Goal: Register for event/course

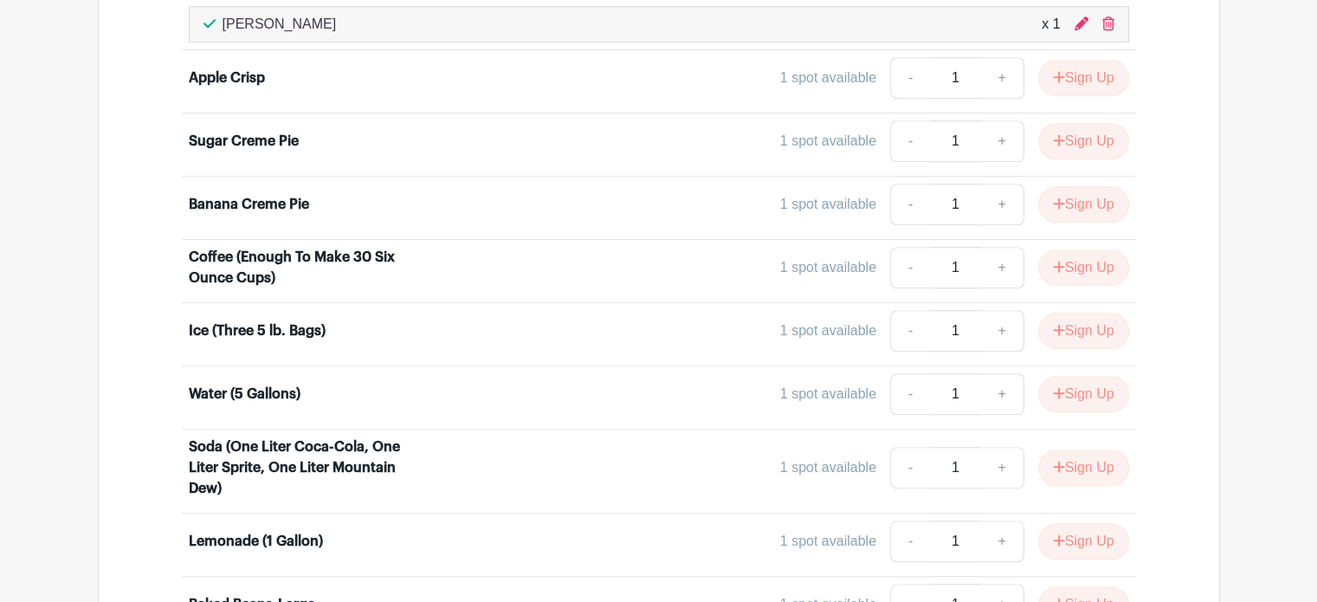
scroll to position [1334, 0]
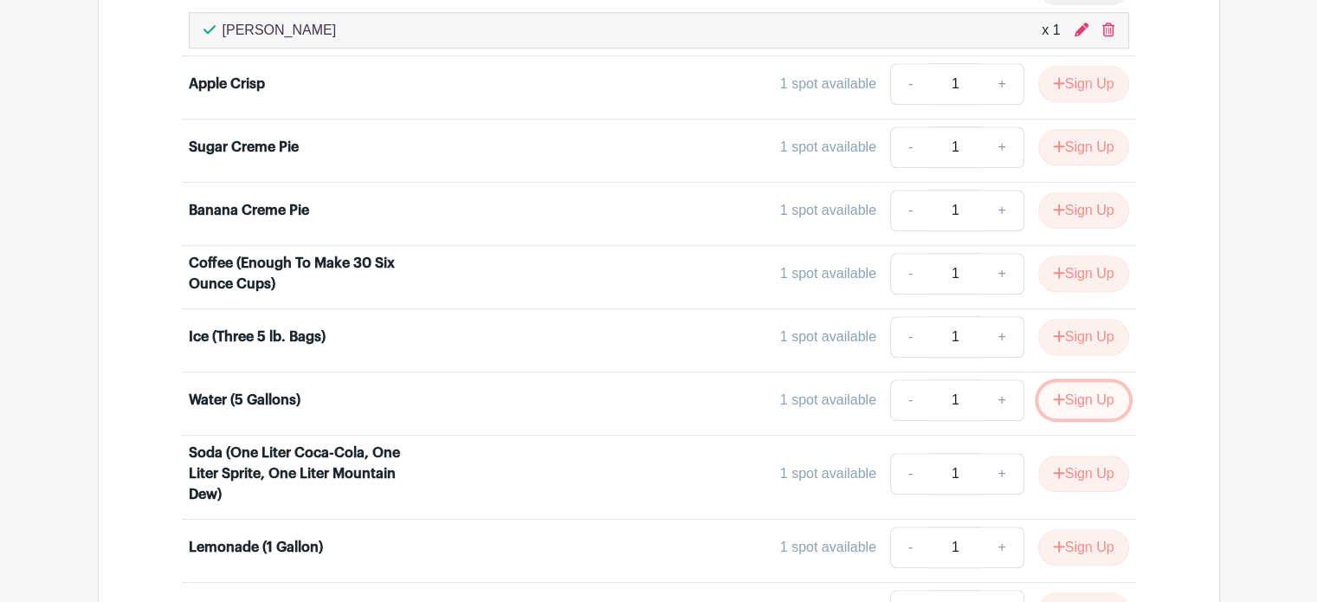
click at [1073, 392] on button "Sign Up" at bounding box center [1083, 400] width 91 height 36
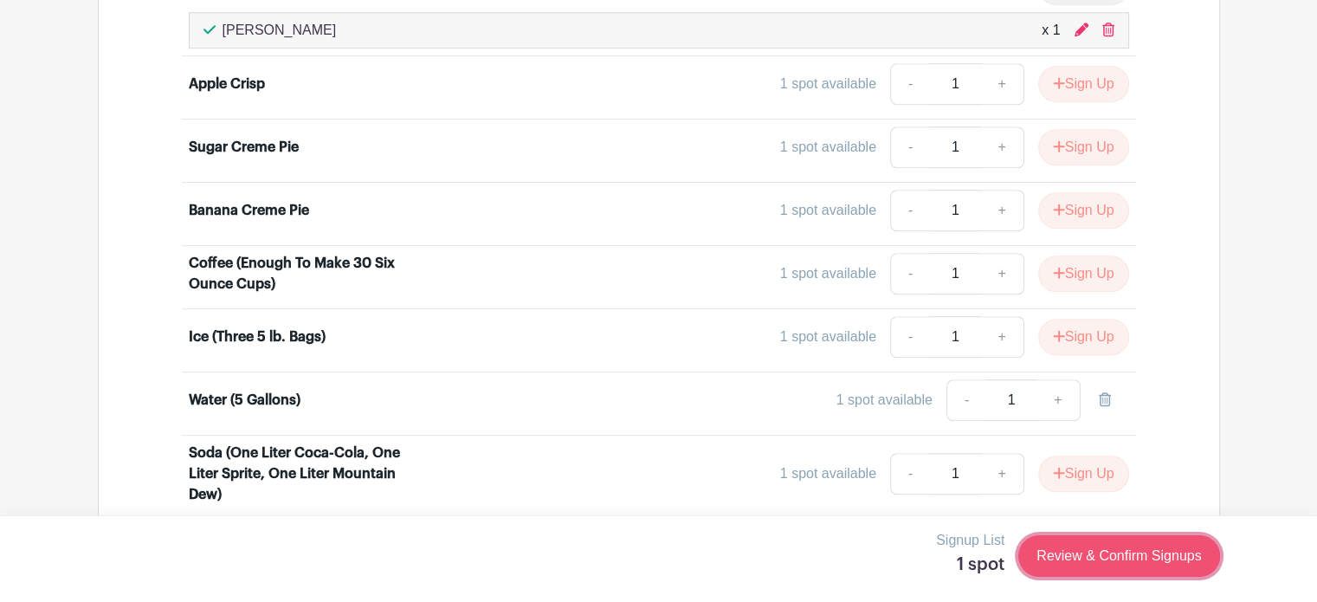
click at [1077, 567] on link "Review & Confirm Signups" at bounding box center [1118, 556] width 201 height 42
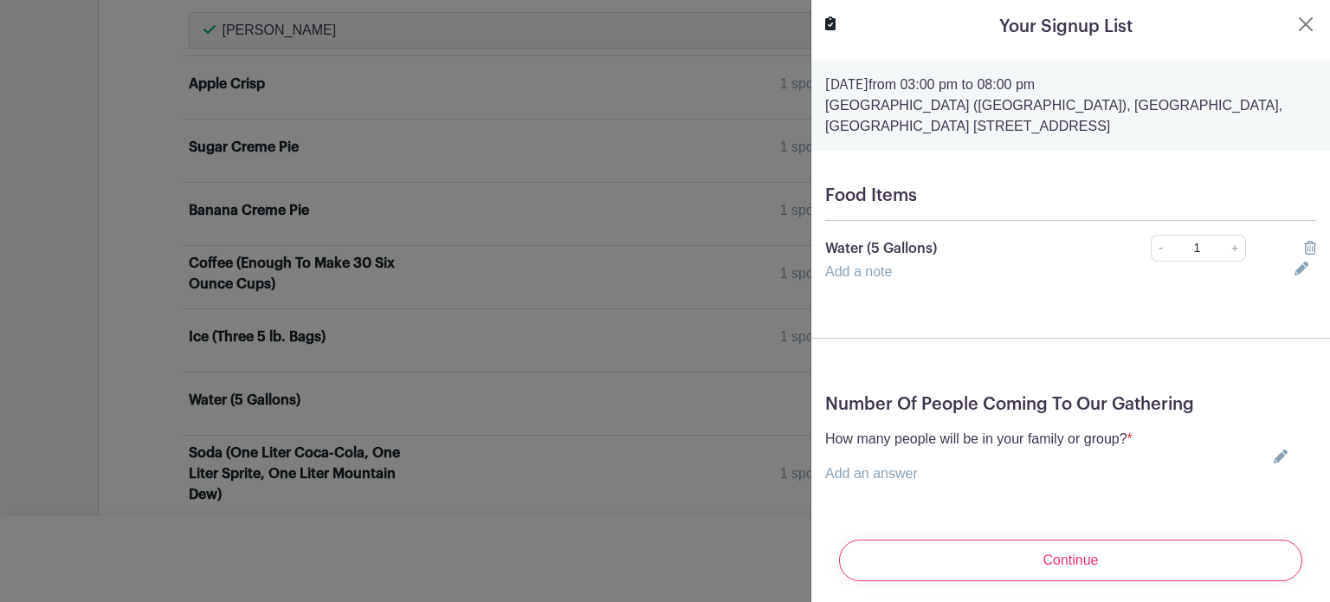
click at [960, 473] on p "Add an answer" at bounding box center [978, 473] width 307 height 21
click at [1274, 460] on icon at bounding box center [1281, 456] width 14 height 14
click at [1295, 21] on button "Close" at bounding box center [1305, 24] width 21 height 21
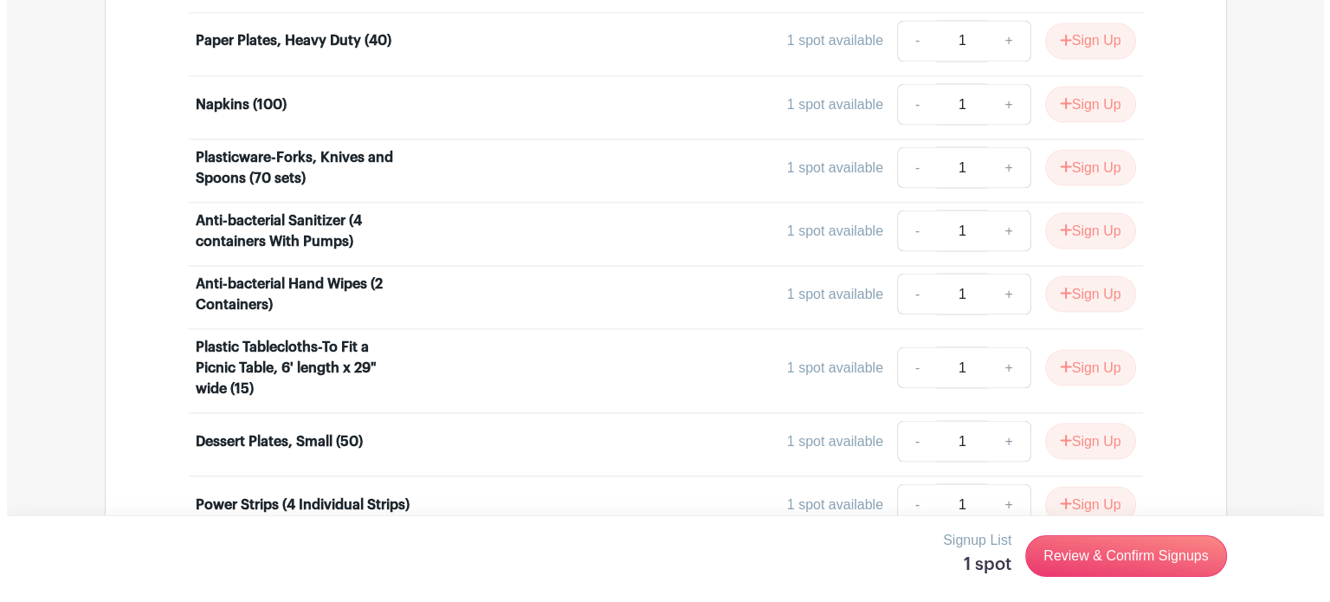
scroll to position [3234, 0]
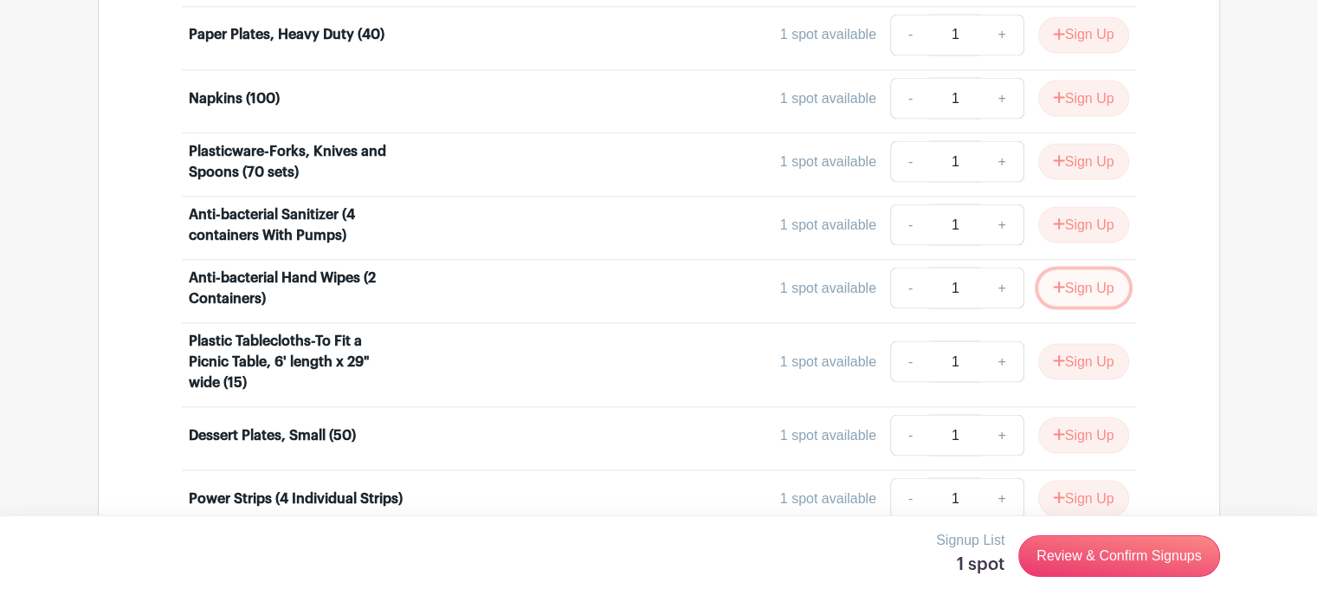
click at [1082, 269] on button "Sign Up" at bounding box center [1083, 287] width 91 height 36
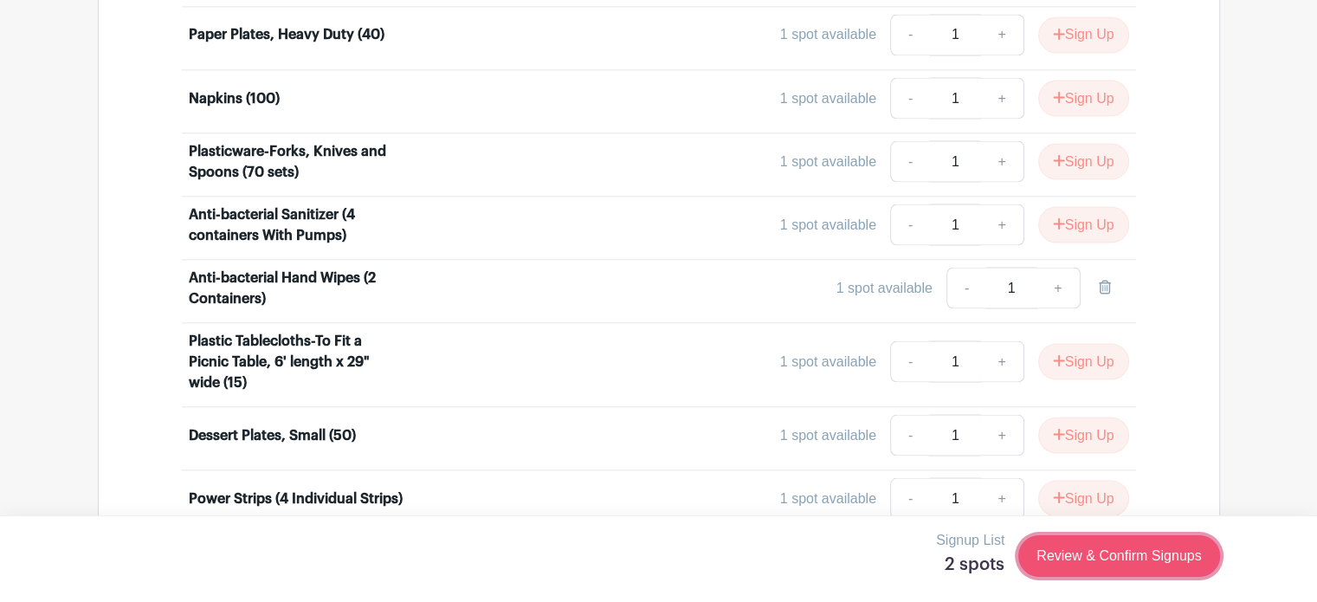
click at [1095, 546] on link "Review & Confirm Signups" at bounding box center [1118, 556] width 201 height 42
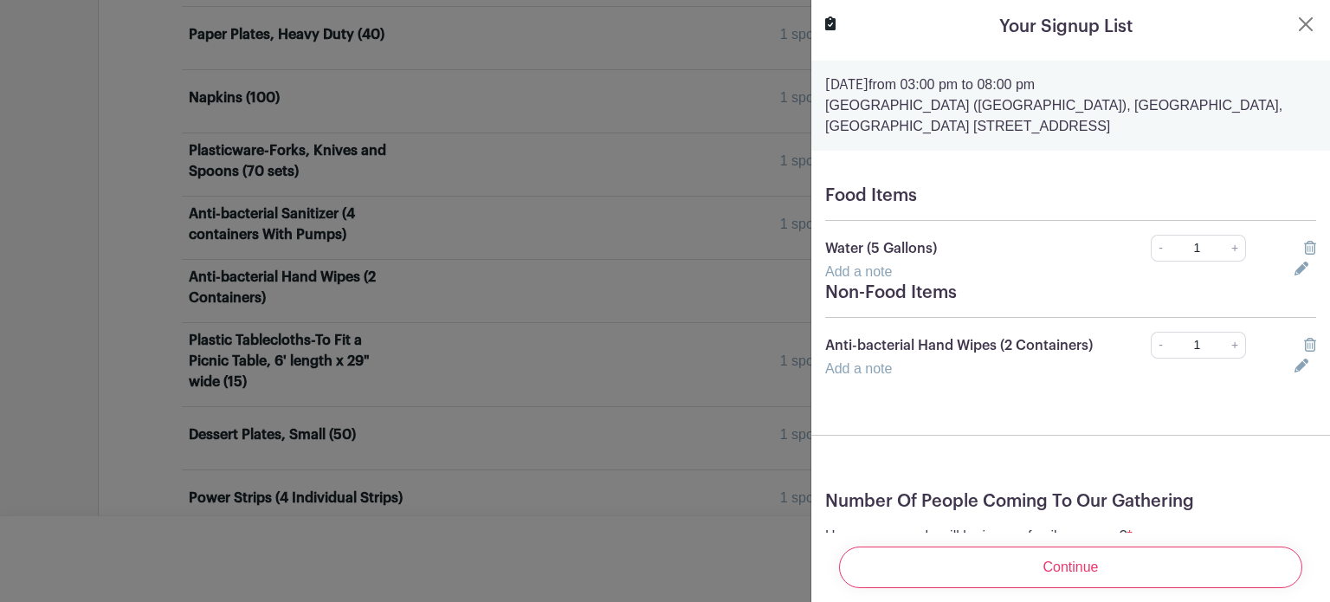
click at [1304, 249] on icon at bounding box center [1310, 248] width 12 height 14
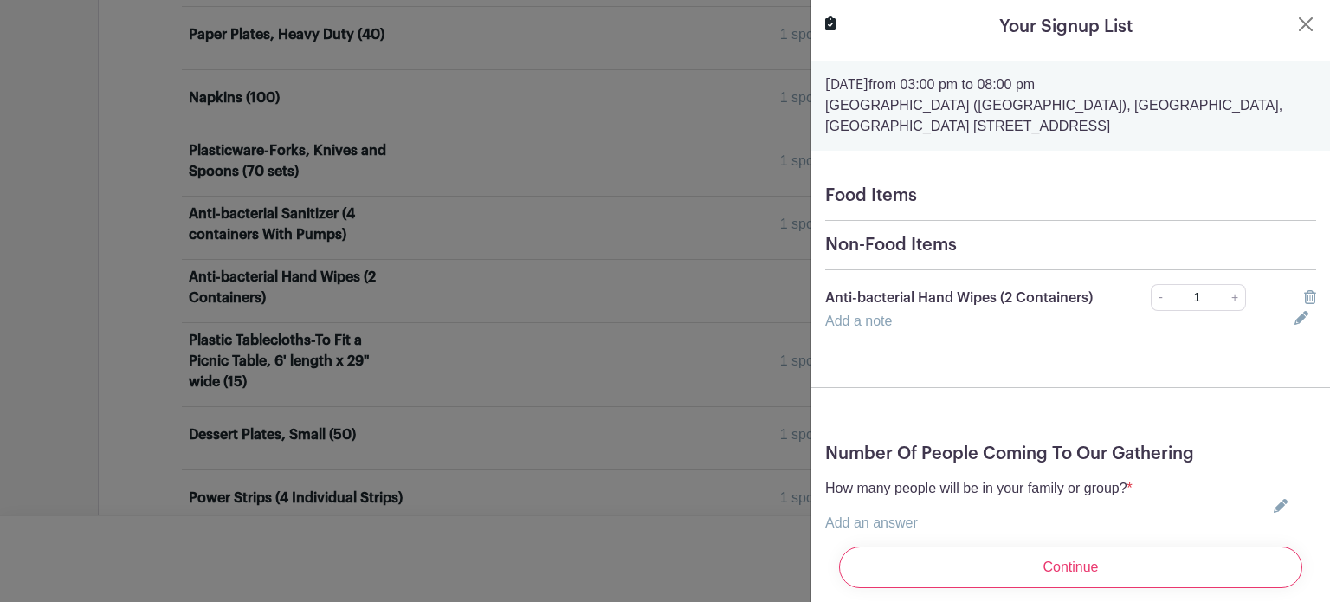
scroll to position [69, 0]
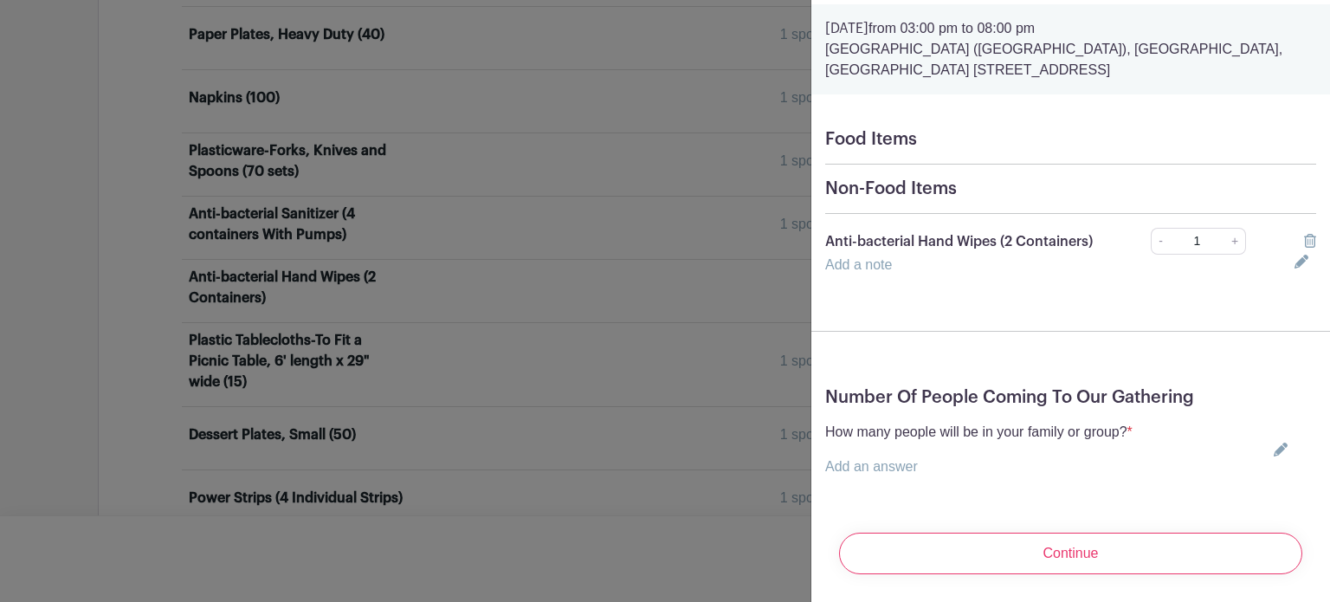
click at [1274, 442] on icon at bounding box center [1281, 449] width 14 height 14
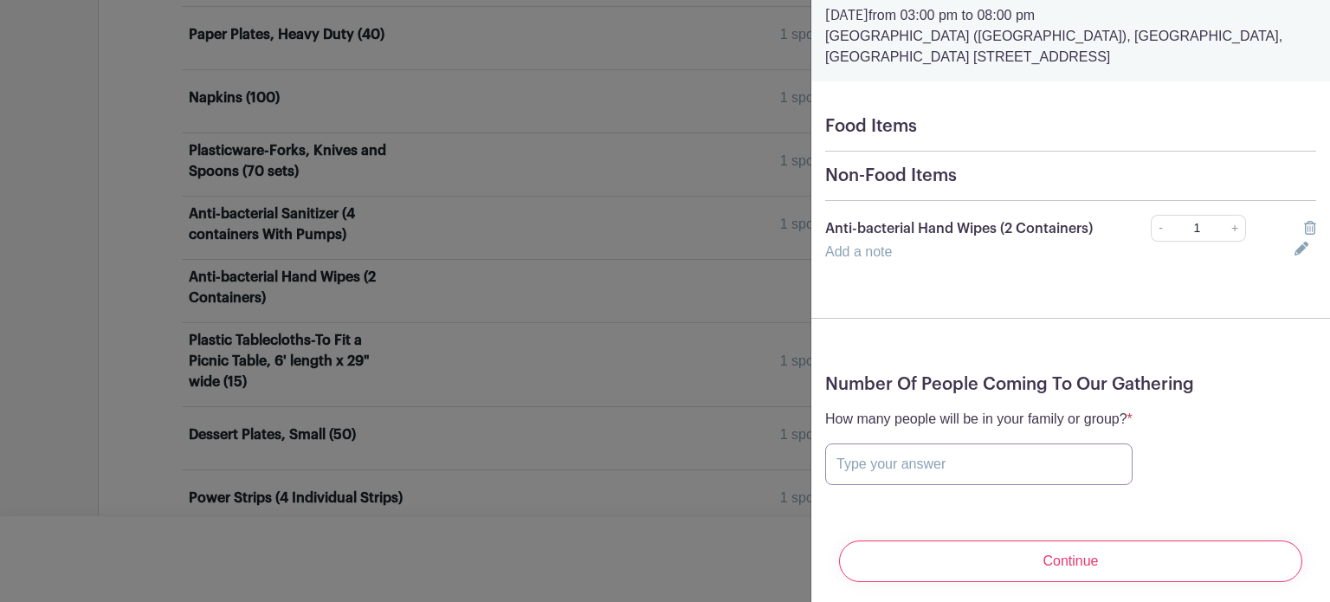
click at [981, 472] on input "text" at bounding box center [978, 464] width 307 height 42
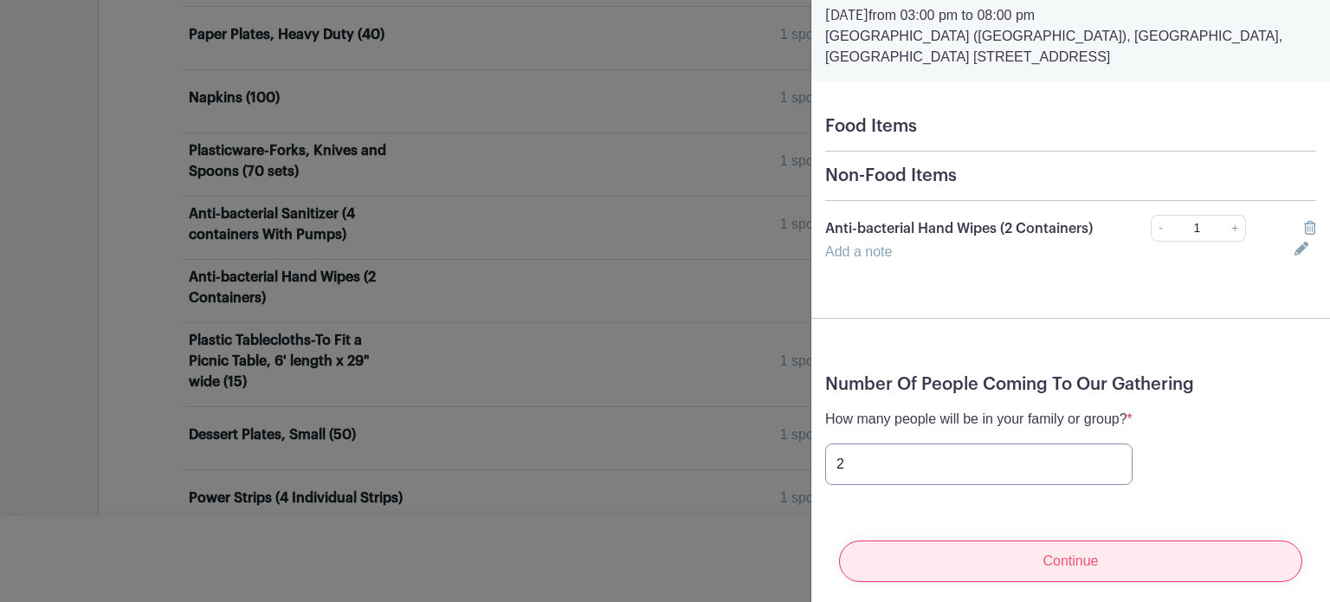
type input "2"
click at [1057, 545] on input "Continue" at bounding box center [1070, 561] width 463 height 42
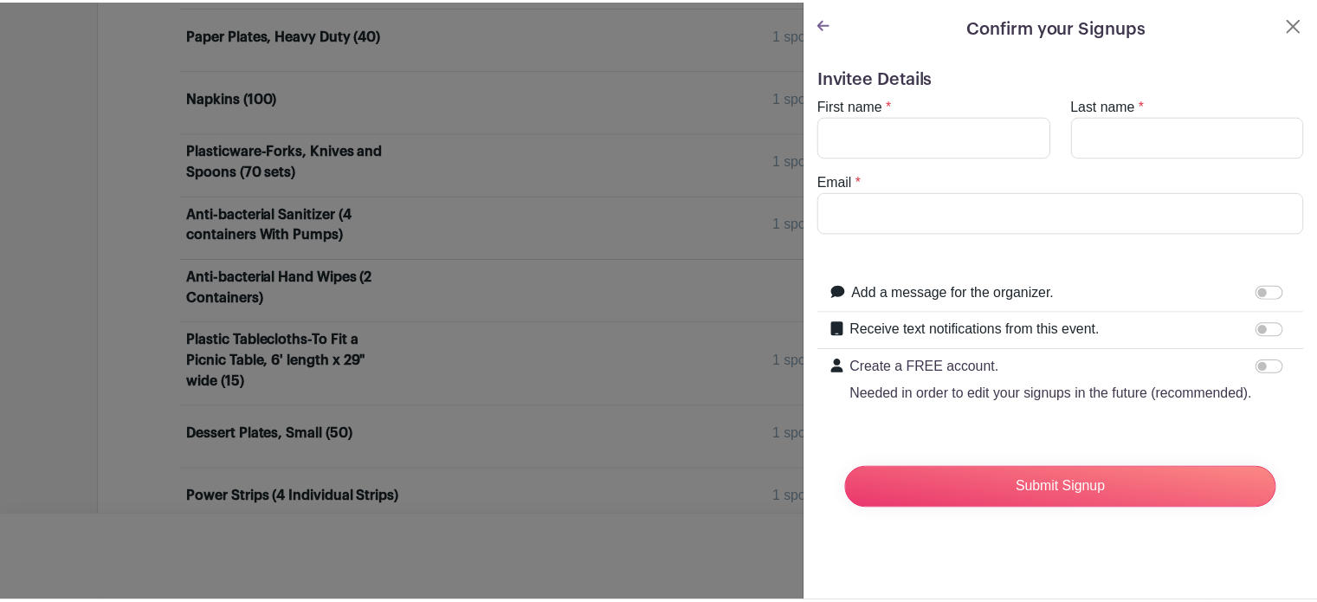
scroll to position [0, 0]
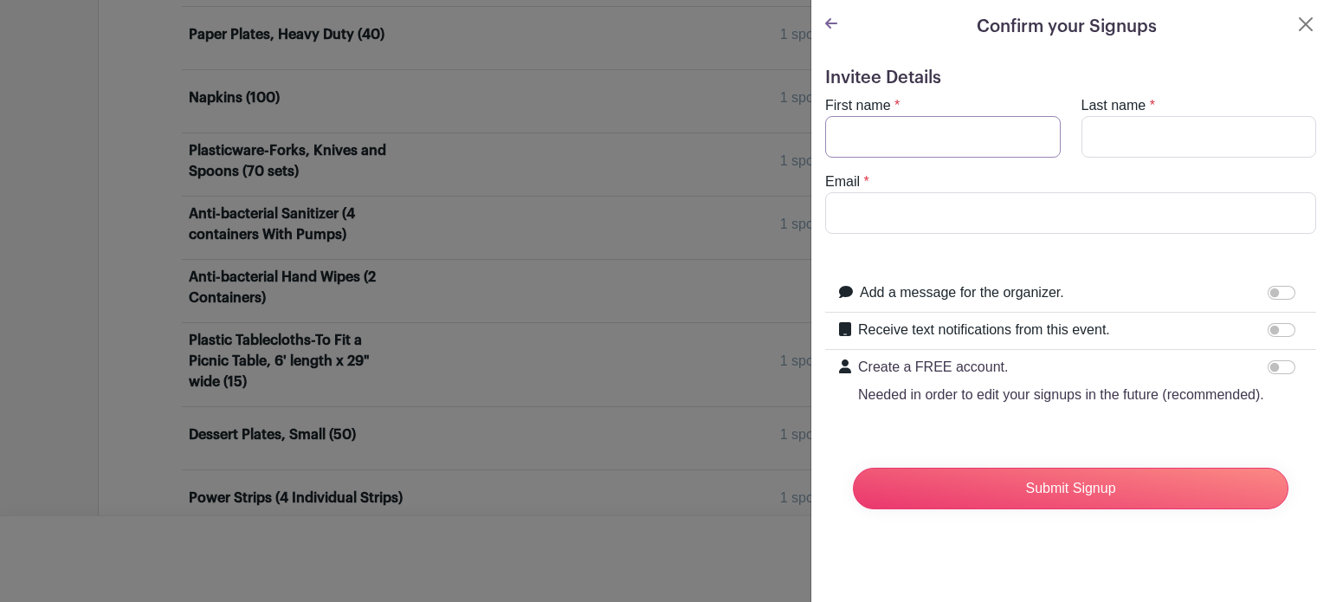
click at [972, 133] on input "First name" at bounding box center [943, 137] width 236 height 42
type input "[PERSON_NAME]"
type input "[EMAIL_ADDRESS][DOMAIN_NAME]"
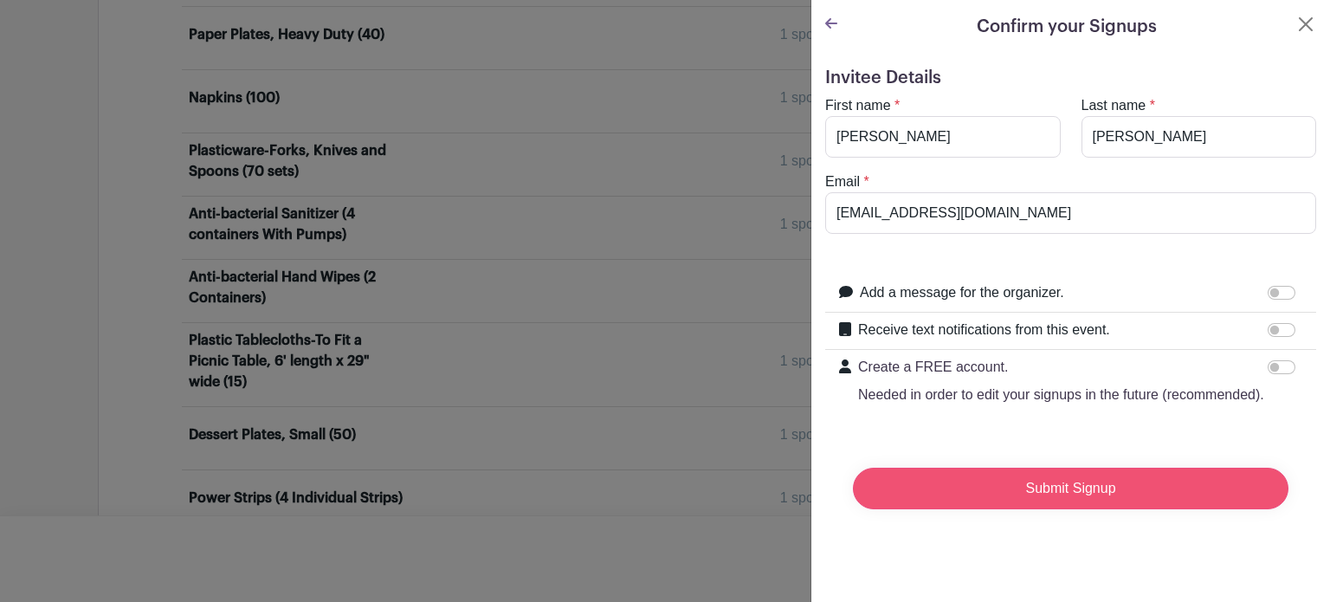
click at [1039, 501] on input "Submit Signup" at bounding box center [1071, 489] width 436 height 42
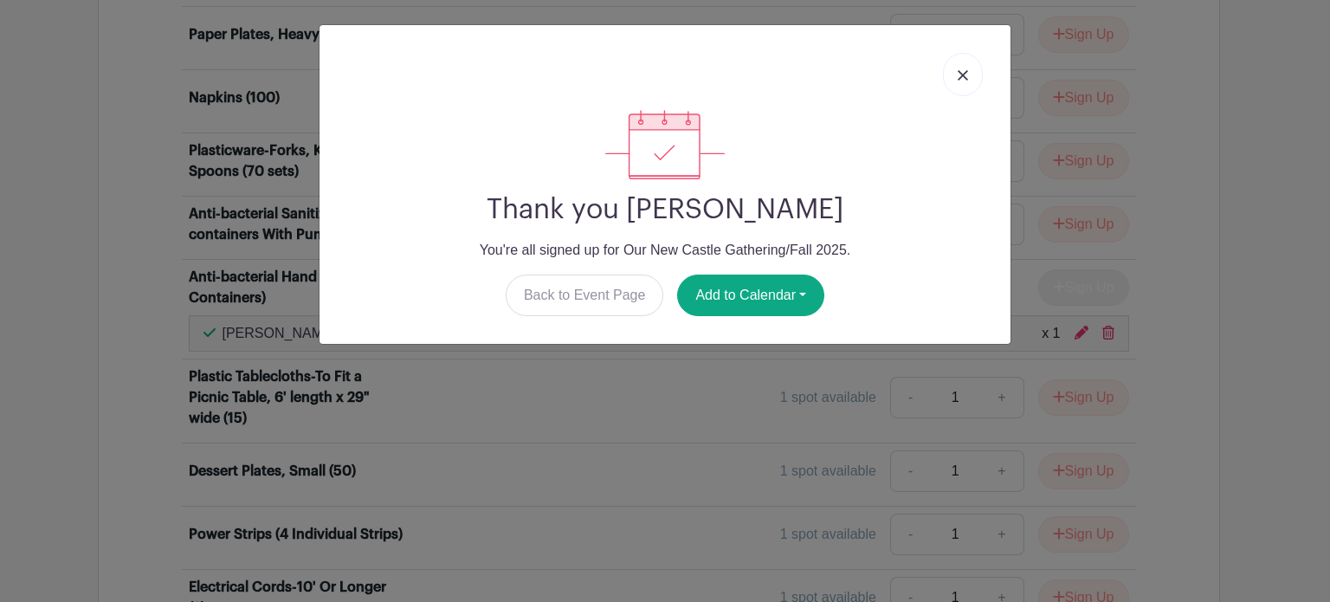
click at [957, 79] on link at bounding box center [963, 74] width 40 height 43
